Goal: Information Seeking & Learning: Learn about a topic

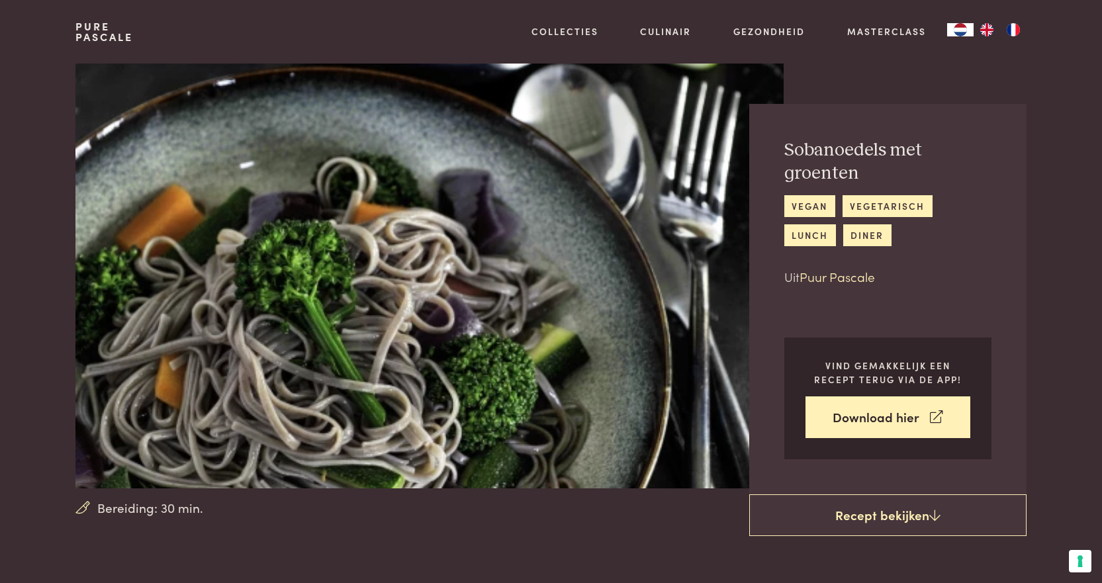
click at [834, 279] on link "Puur Pascale" at bounding box center [837, 276] width 75 height 18
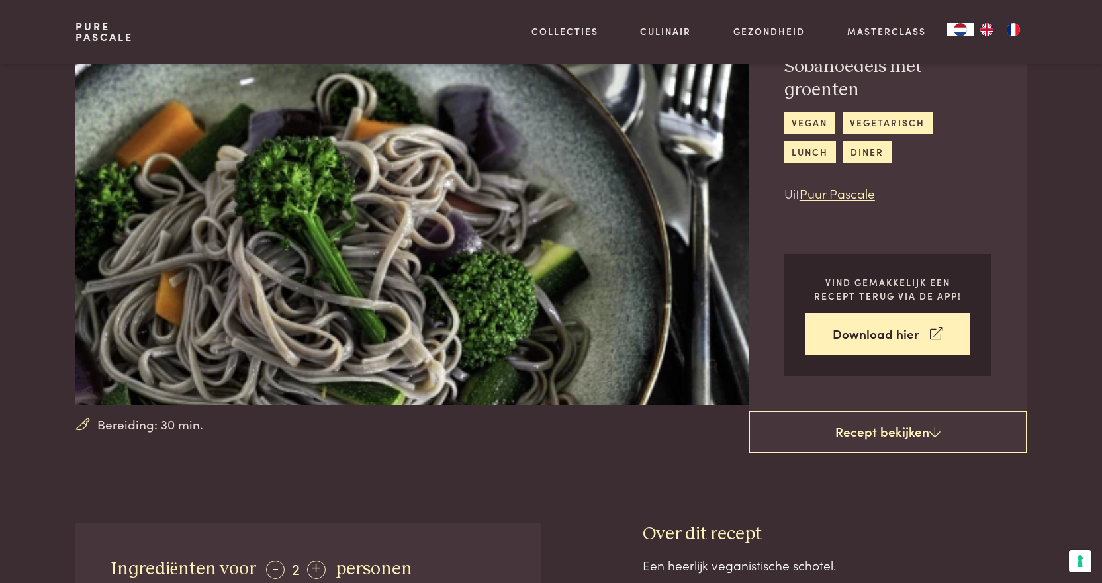
scroll to position [224, 0]
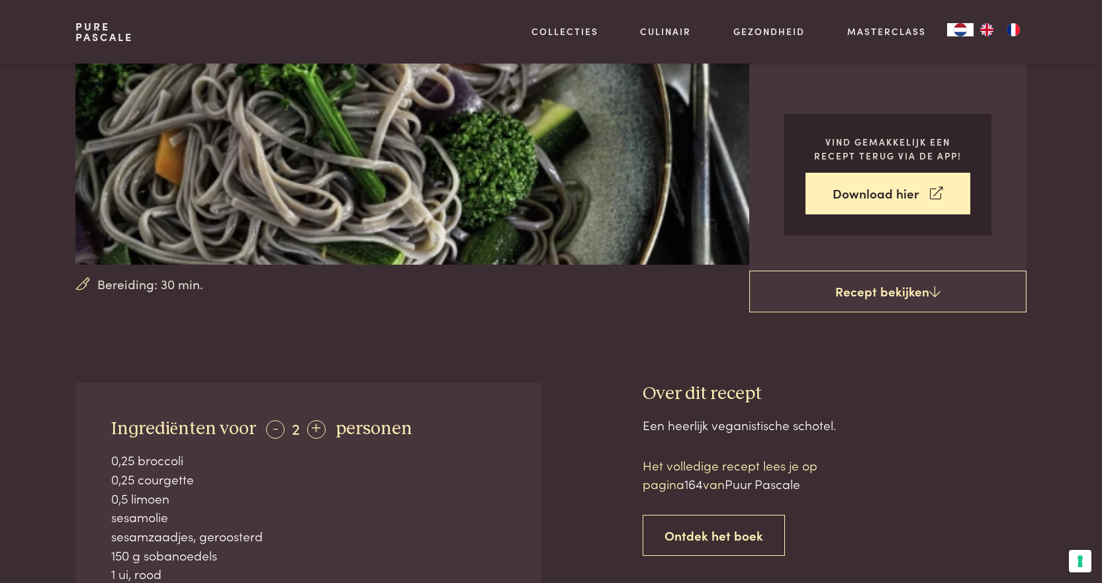
scroll to position [1217, 0]
